Goal: Transaction & Acquisition: Purchase product/service

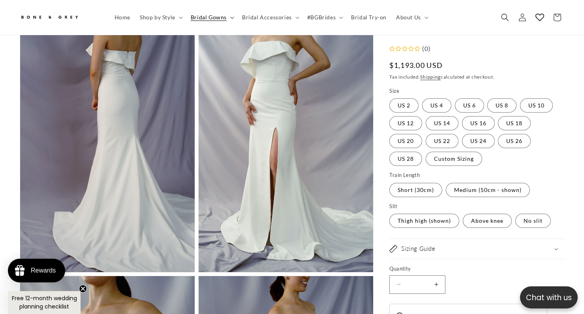
click at [207, 14] on span "Bridal Gowns" at bounding box center [209, 17] width 36 height 7
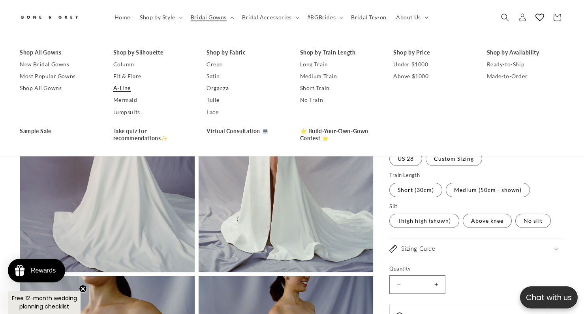
scroll to position [0, 198]
click at [125, 89] on link "A-Line" at bounding box center [152, 89] width 78 height 12
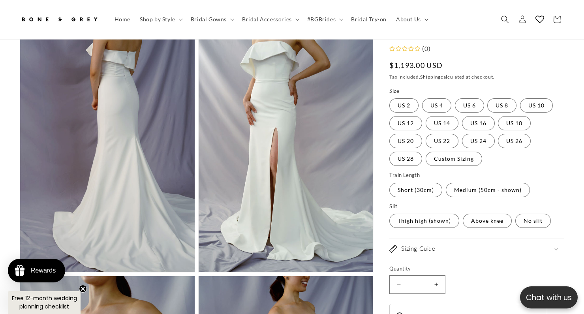
scroll to position [0, 198]
